Goal: Communication & Community: Answer question/provide support

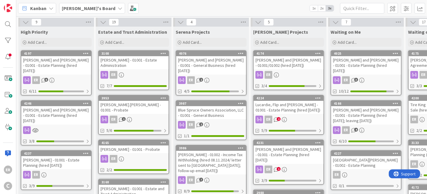
click at [302, 115] on div "4224 [PERSON_NAME], [PERSON_NAME] and [PERSON_NAME] - 01001 - Estate Planning (…" at bounding box center [288, 115] width 71 height 40
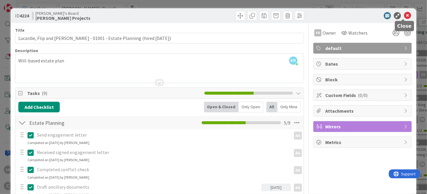
click at [405, 14] on icon at bounding box center [407, 15] width 7 height 7
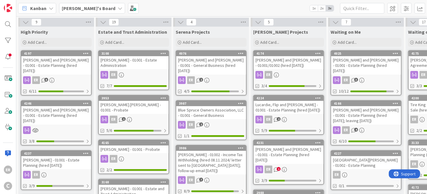
click at [291, 156] on div "[PERSON_NAME] and [PERSON_NAME] - 01001 - Estate Planning (hired [DATE])" at bounding box center [289, 155] width 70 height 18
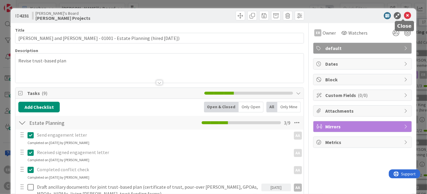
click at [405, 17] on icon at bounding box center [407, 15] width 7 height 7
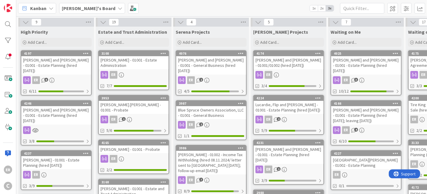
click at [296, 108] on div "Lucardie, Flip and [PERSON_NAME] - 01001 - Estate Planning (hired [DATE])" at bounding box center [289, 107] width 70 height 13
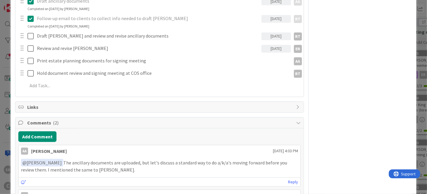
scroll to position [246, 0]
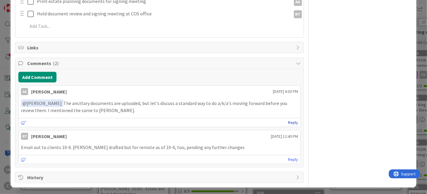
click at [288, 120] on link "Reply" at bounding box center [293, 122] width 10 height 7
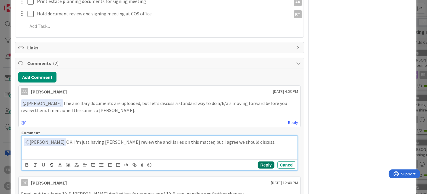
click at [258, 162] on button "Reply" at bounding box center [266, 165] width 17 height 7
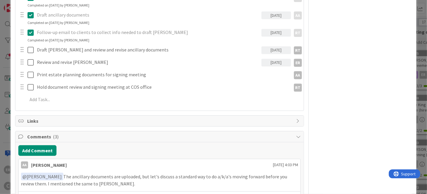
scroll to position [0, 0]
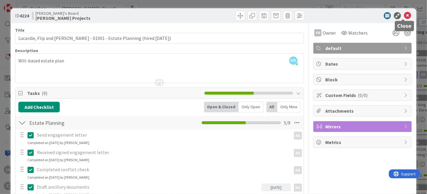
click at [404, 17] on icon at bounding box center [407, 15] width 7 height 7
